Goal: Task Accomplishment & Management: Manage account settings

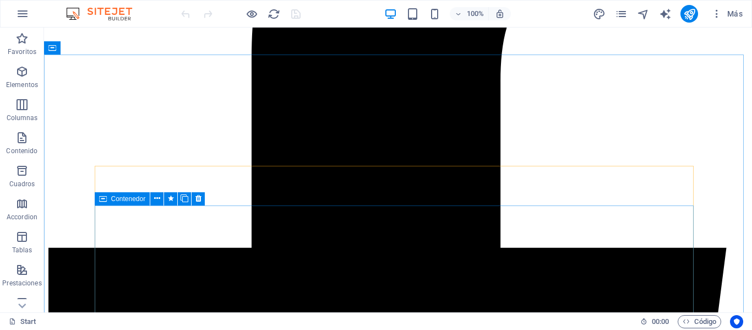
scroll to position [366, 0]
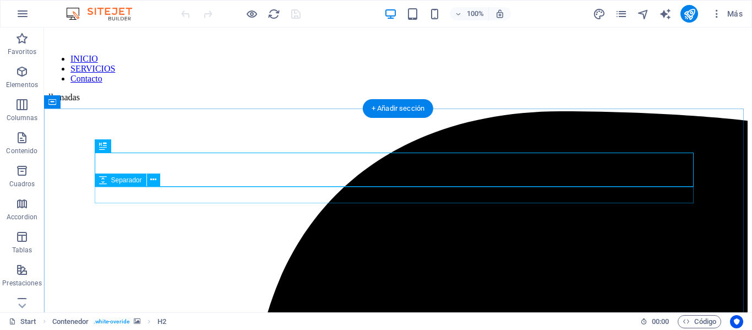
scroll to position [407, 0]
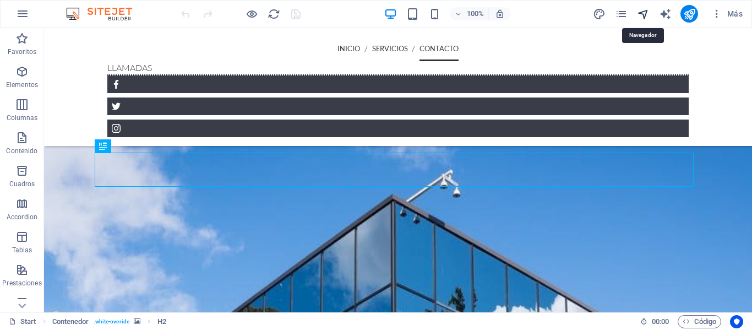
click at [644, 15] on icon "navigator" at bounding box center [643, 14] width 13 height 13
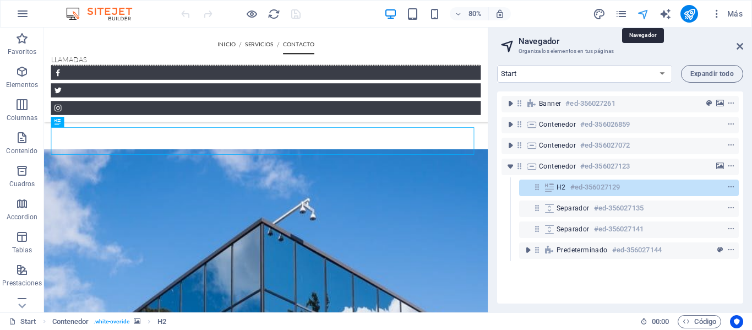
scroll to position [478, 0]
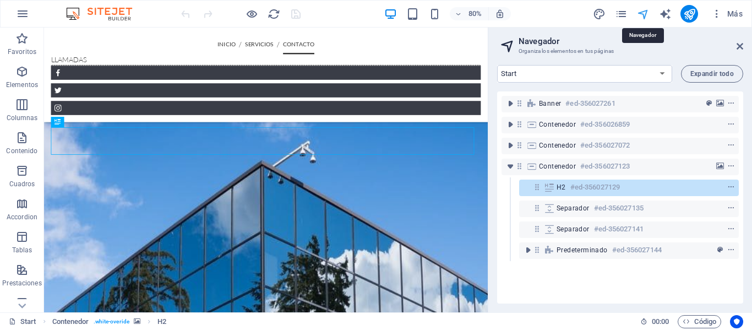
click at [644, 15] on icon "navigator" at bounding box center [643, 14] width 13 height 13
click at [738, 48] on icon at bounding box center [739, 46] width 7 height 9
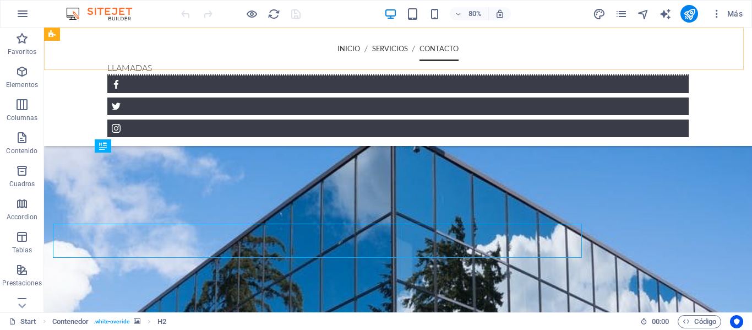
scroll to position [407, 0]
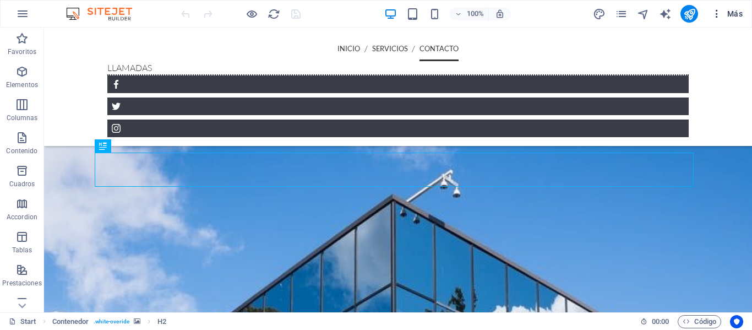
click at [733, 13] on span "Más" at bounding box center [726, 13] width 31 height 11
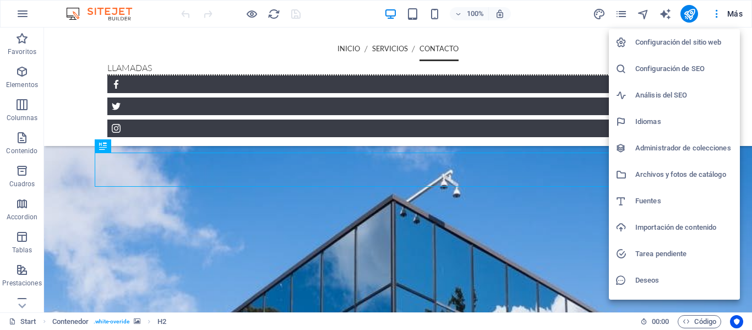
click at [657, 46] on h6 "Configuración del sitio web" at bounding box center [684, 42] width 98 height 13
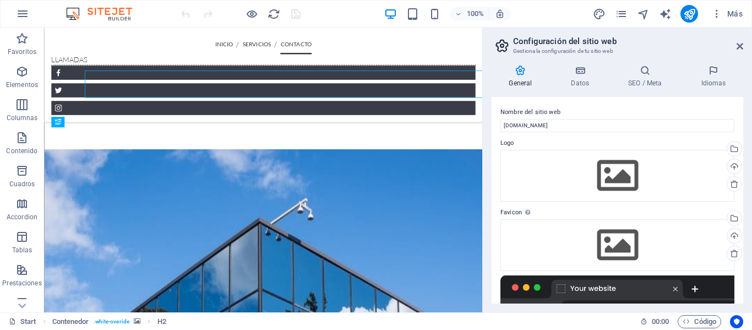
scroll to position [478, 0]
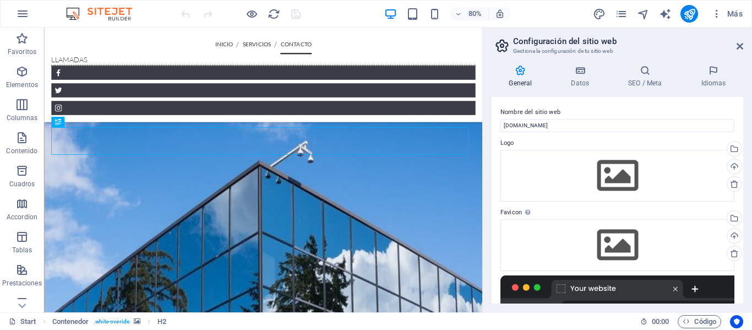
click at [575, 88] on div "General Datos SEO / Meta Idiomas Nombre del sitio web [DOMAIN_NAME] Logo Arrast…" at bounding box center [616, 184] width 251 height 238
click at [590, 80] on h4 "Datos" at bounding box center [582, 76] width 57 height 23
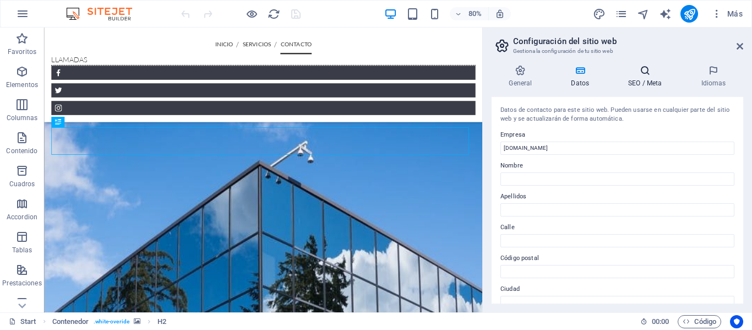
click at [653, 83] on h4 "SEO / Meta" at bounding box center [647, 76] width 73 height 23
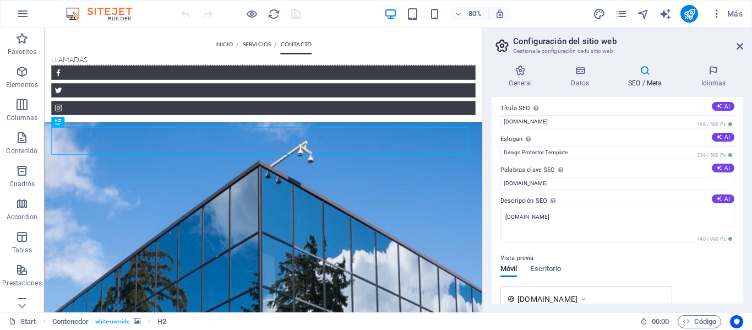
scroll to position [0, 0]
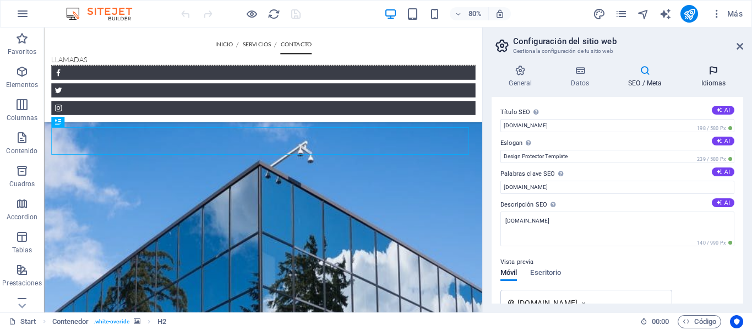
click at [704, 76] on h4 "Idiomas" at bounding box center [712, 76] width 59 height 23
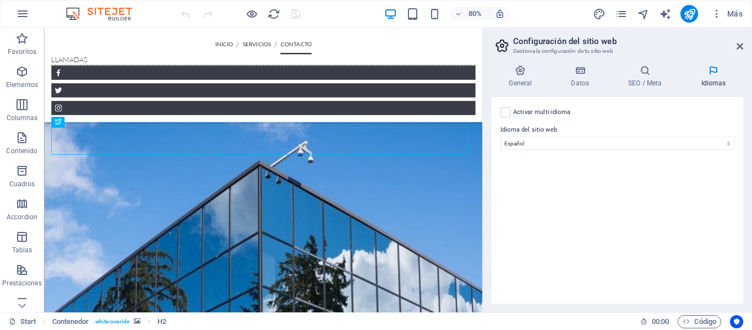
click at [704, 76] on h4 "Idiomas" at bounding box center [712, 76] width 59 height 23
click at [739, 46] on icon at bounding box center [739, 46] width 7 height 9
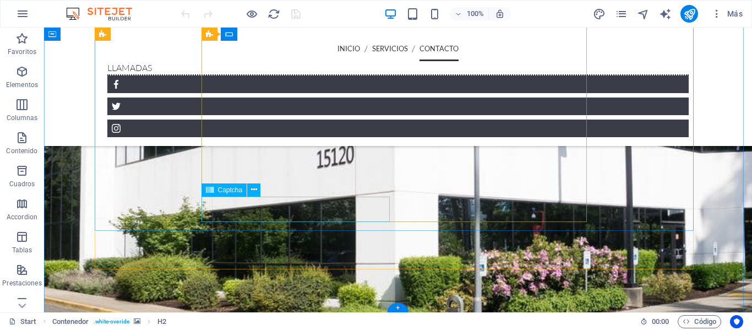
scroll to position [861, 0]
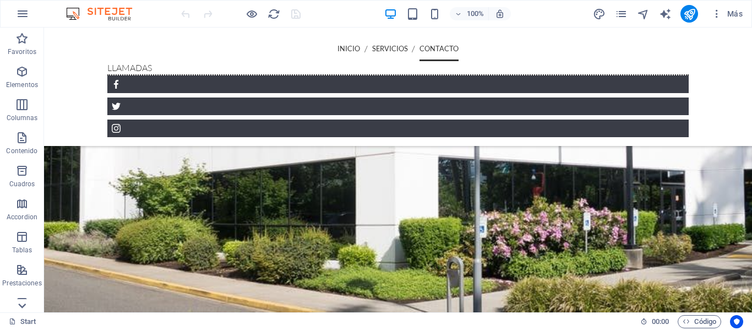
click at [26, 301] on icon at bounding box center [21, 305] width 15 height 15
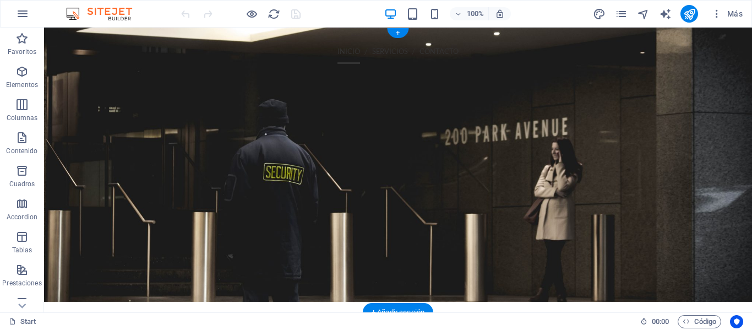
scroll to position [0, 0]
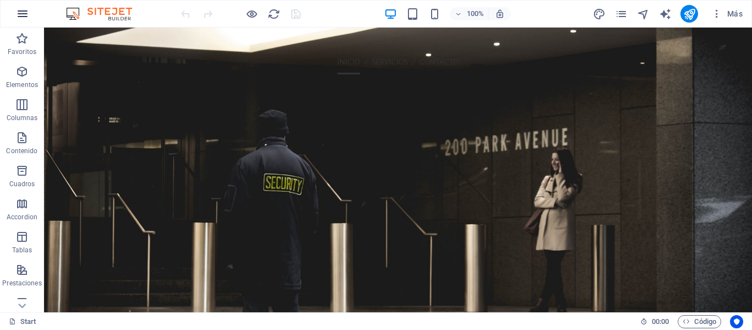
click at [26, 13] on icon "button" at bounding box center [22, 13] width 13 height 13
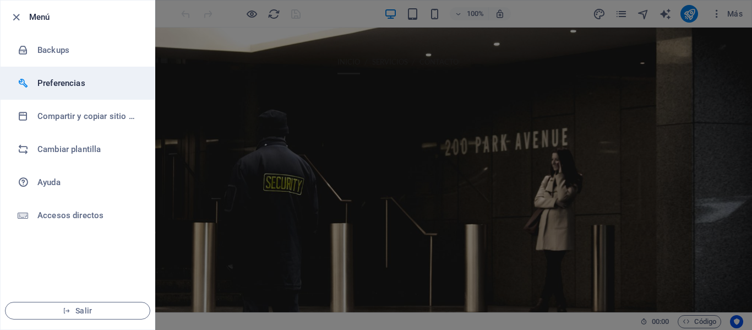
click at [64, 84] on h6 "Preferencias" at bounding box center [88, 82] width 102 height 13
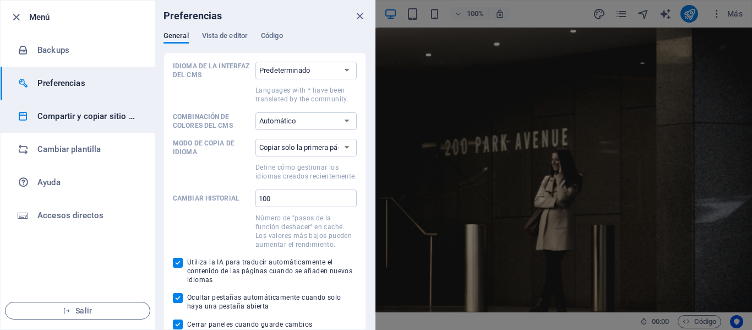
click at [65, 110] on h6 "Compartir y copiar sitio web" at bounding box center [88, 116] width 102 height 13
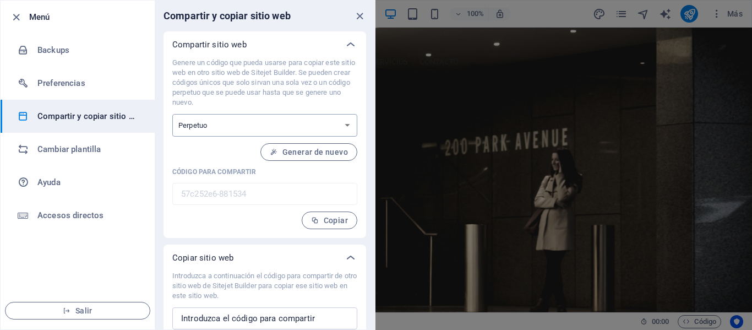
click at [333, 125] on select "Único Perpetuo" at bounding box center [264, 125] width 185 height 23
click at [210, 217] on div "Genere un código que pueda usarse para copiar este sitio web en otro sitio web …" at bounding box center [264, 143] width 185 height 171
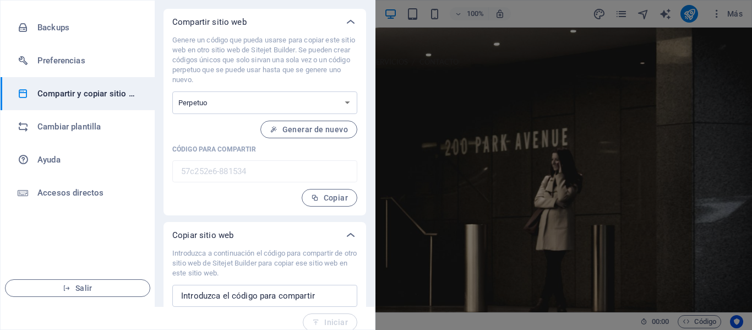
scroll to position [33, 0]
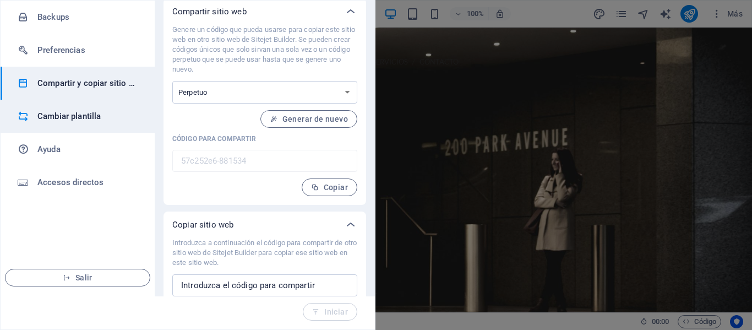
click at [79, 123] on li "Cambiar plantilla" at bounding box center [78, 116] width 154 height 33
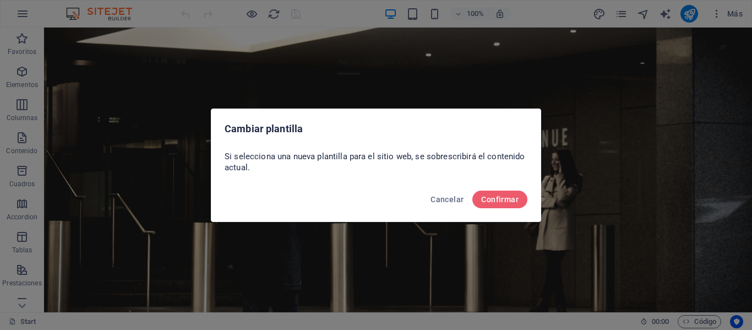
scroll to position [0, 0]
click at [490, 204] on button "Confirmar" at bounding box center [499, 199] width 55 height 18
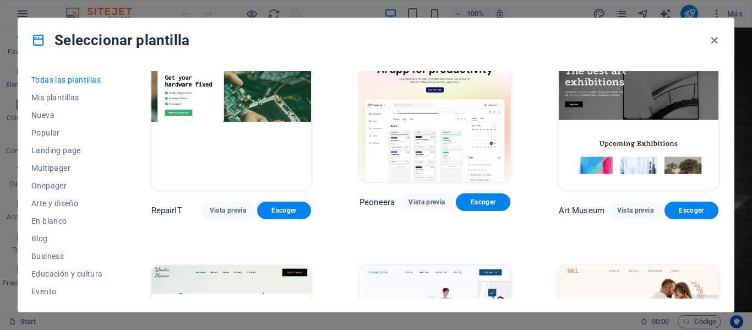
scroll to position [275, 0]
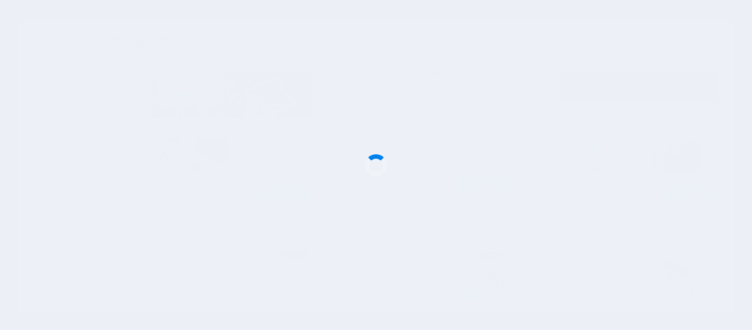
scroll to position [406, 0]
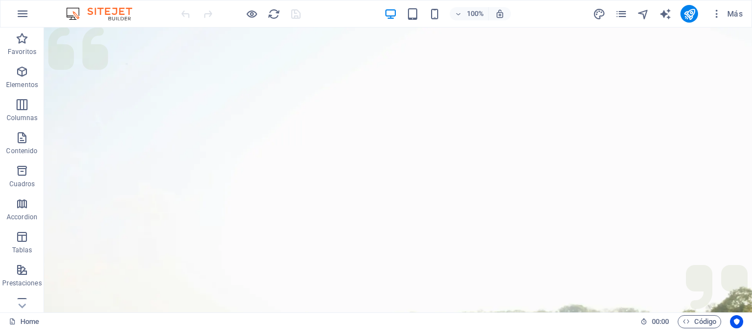
click at [414, 21] on div "100%" at bounding box center [447, 14] width 127 height 18
click at [684, 11] on icon "publish" at bounding box center [689, 14] width 13 height 13
